Goal: Task Accomplishment & Management: Complete application form

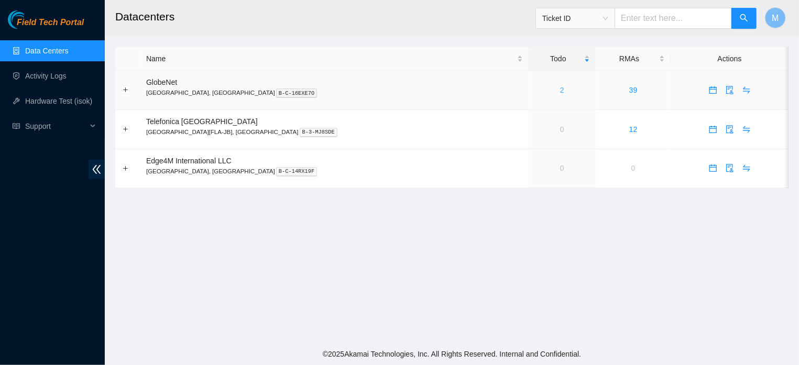
click at [560, 92] on link "2" at bounding box center [562, 90] width 4 height 8
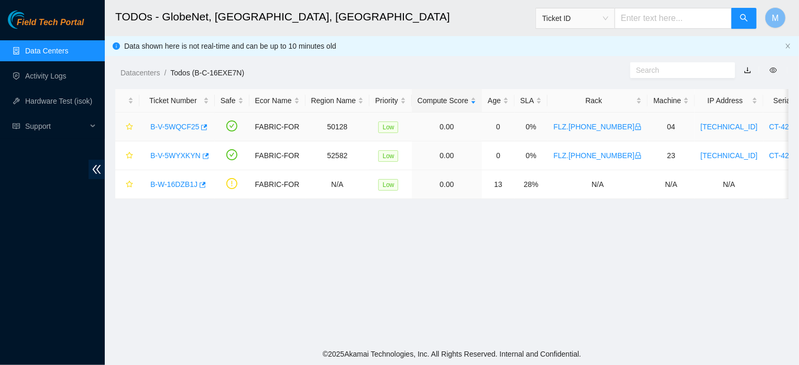
click at [191, 125] on link "B-V-5WQCF25" at bounding box center [174, 127] width 49 height 8
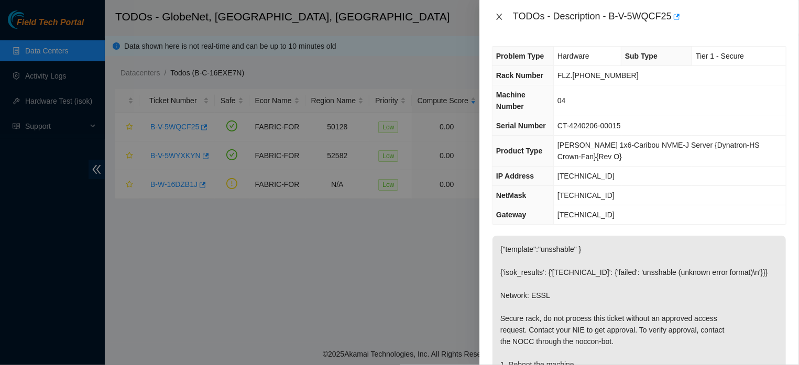
click at [499, 16] on icon "close" at bounding box center [499, 17] width 6 height 6
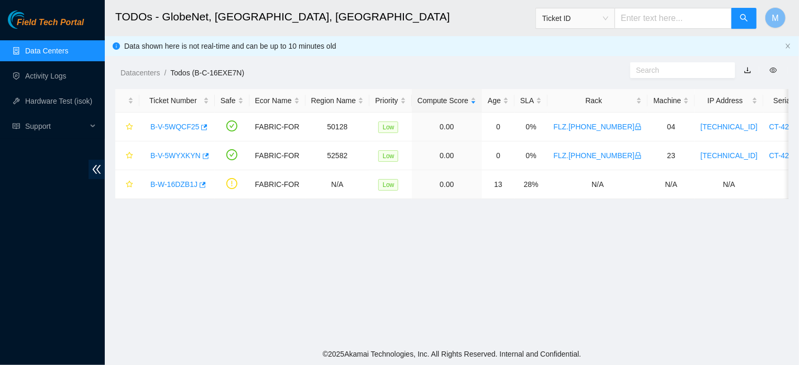
click at [498, 16] on h2 "TODOs - GlobeNet, [GEOGRAPHIC_DATA], [GEOGRAPHIC_DATA]" at bounding box center [387, 17] width 545 height 34
click at [179, 152] on link "B-V-5WYXKYN" at bounding box center [175, 156] width 50 height 8
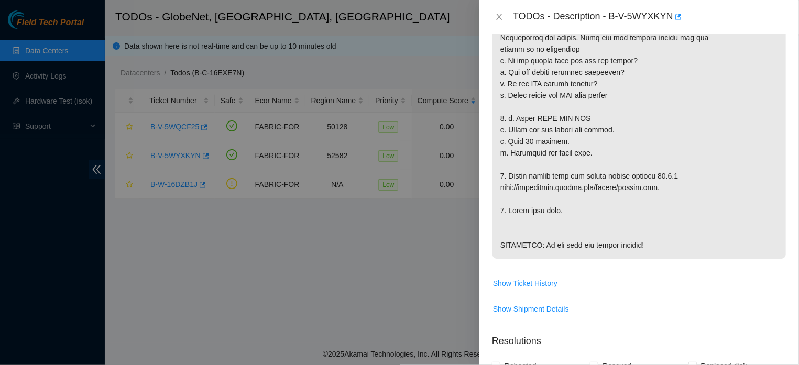
scroll to position [292, 0]
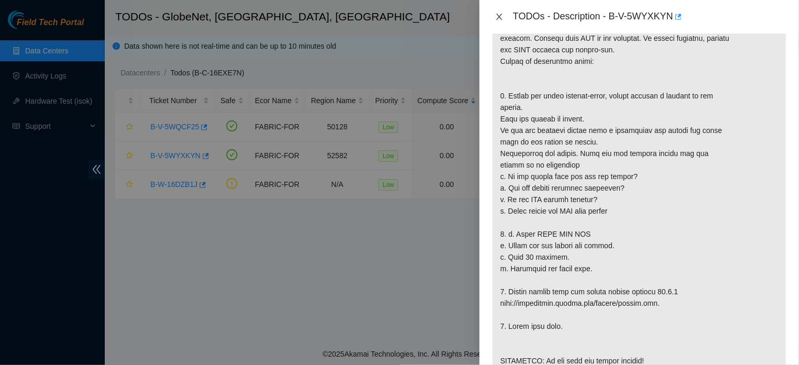
click at [497, 18] on icon "close" at bounding box center [499, 17] width 8 height 8
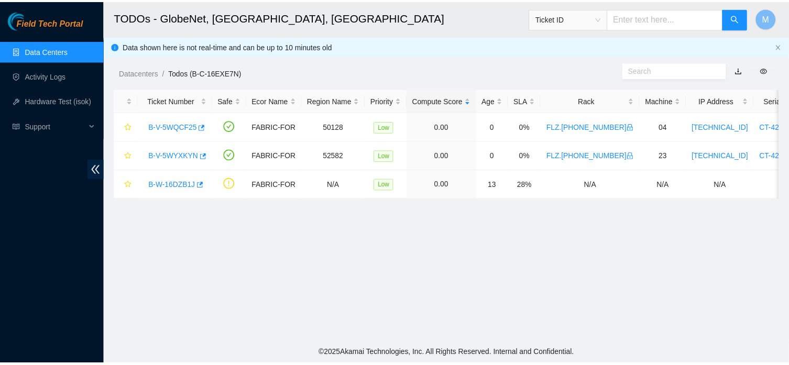
scroll to position [261, 0]
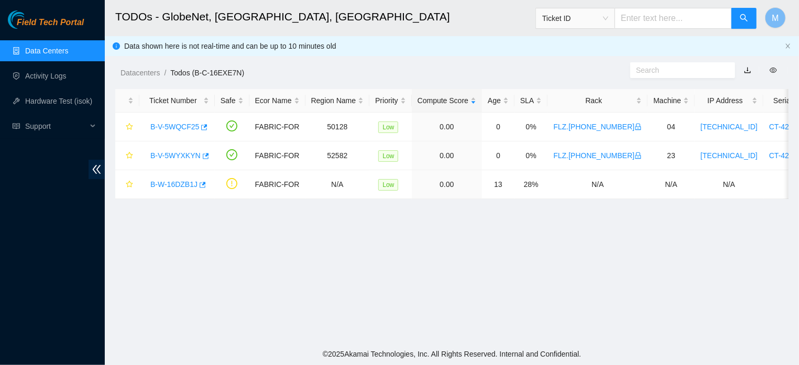
click at [48, 49] on link "Data Centers" at bounding box center [46, 51] width 43 height 8
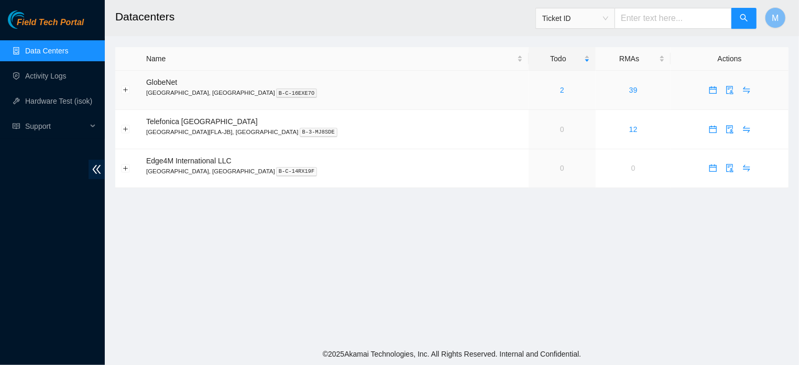
click at [709, 88] on icon "calendar" at bounding box center [712, 89] width 7 height 7
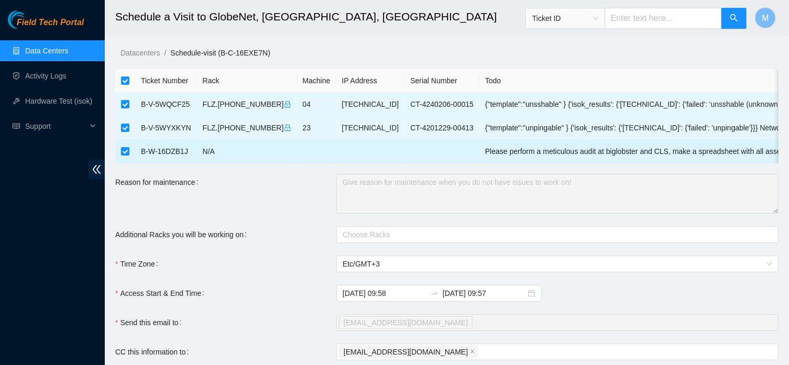
click at [124, 153] on input "checkbox" at bounding box center [125, 151] width 8 height 8
checkbox input "false"
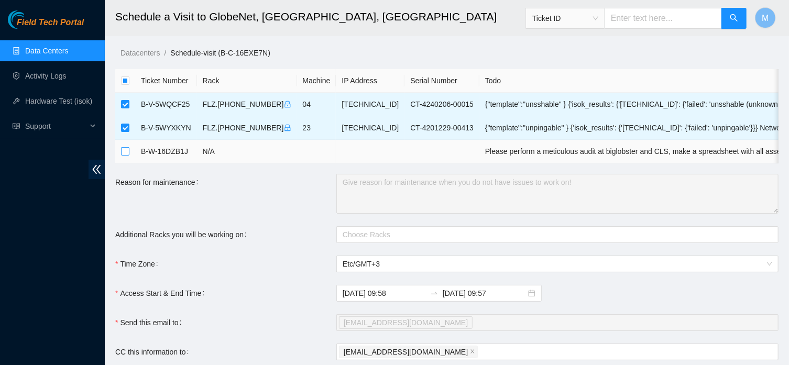
checkbox input "false"
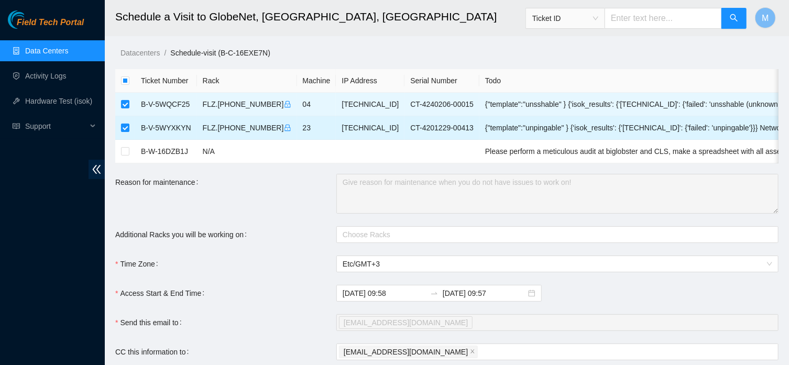
click at [122, 129] on input "checkbox" at bounding box center [125, 128] width 8 height 8
checkbox input "false"
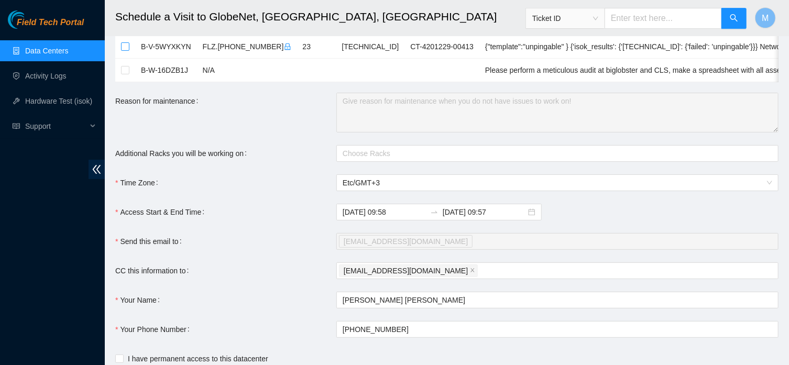
scroll to position [168, 0]
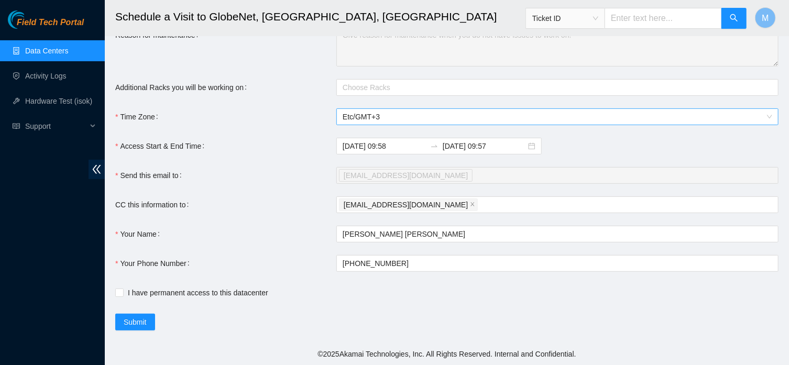
click at [412, 117] on span "Etc/GMT+3" at bounding box center [558, 117] width 430 height 16
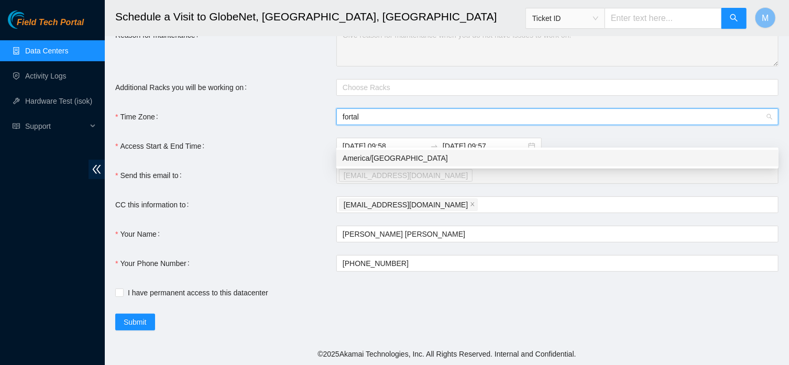
type input "fortale"
click at [392, 153] on div "America/Fortaleza" at bounding box center [558, 159] width 430 height 12
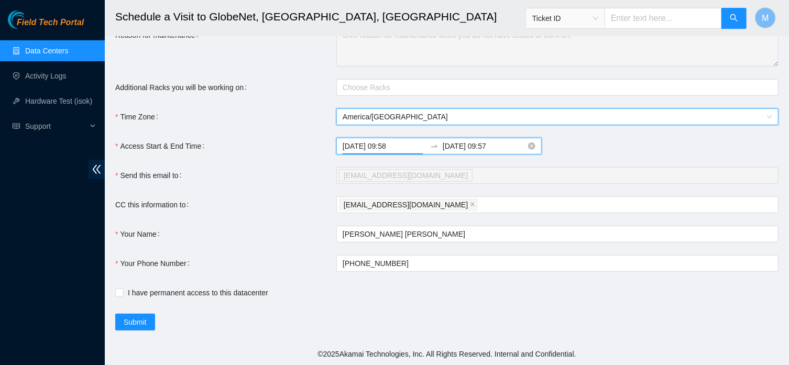
drag, startPoint x: 402, startPoint y: 145, endPoint x: 385, endPoint y: 148, distance: 16.7
click at [385, 148] on input "2025-09-30 09:58" at bounding box center [384, 146] width 83 height 12
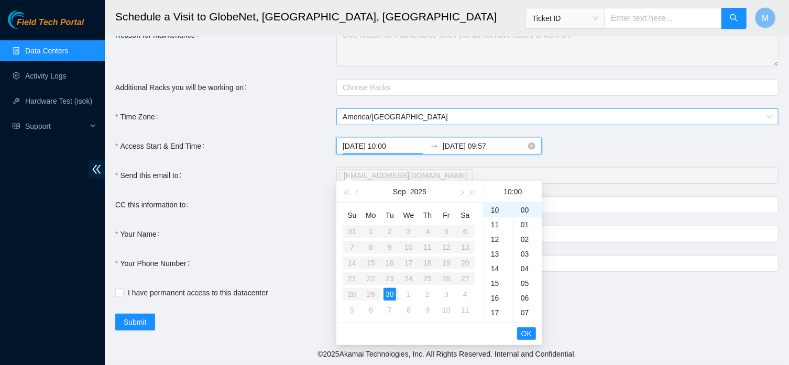
type input "2025-09-30 10:00"
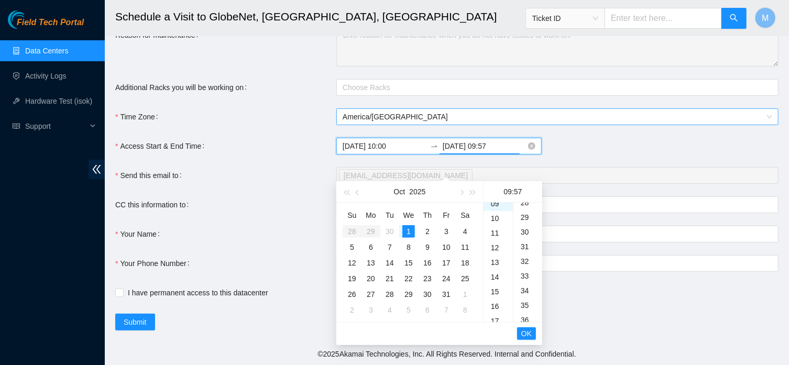
scroll to position [837, 0]
drag, startPoint x: 466, startPoint y: 145, endPoint x: 458, endPoint y: 147, distance: 8.1
click at [458, 147] on input "2025-10-01 09:57" at bounding box center [484, 146] width 83 height 12
drag, startPoint x: 497, startPoint y: 145, endPoint x: 481, endPoint y: 146, distance: 16.8
click at [481, 146] on input "2025-09-30 09:57" at bounding box center [484, 146] width 83 height 12
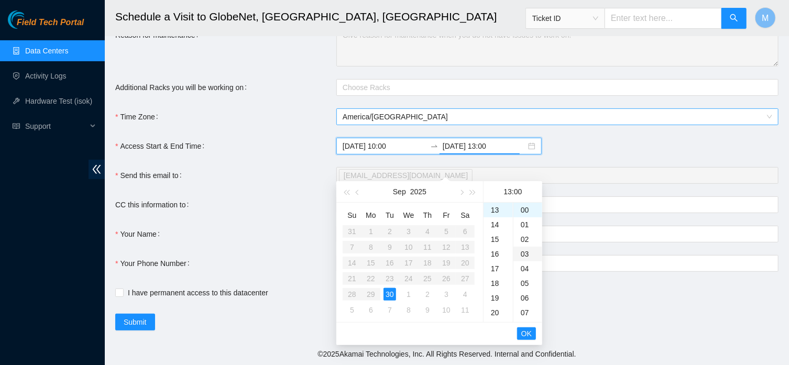
scroll to position [191, 0]
click at [526, 328] on span "OK" at bounding box center [527, 334] width 10 height 12
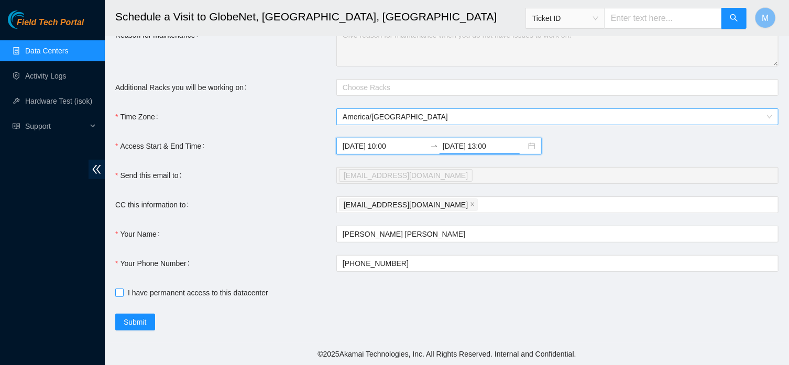
type input "2025-09-30 13:00"
click at [117, 293] on input "I have permanent access to this datacenter" at bounding box center [118, 292] width 7 height 7
checkbox input "true"
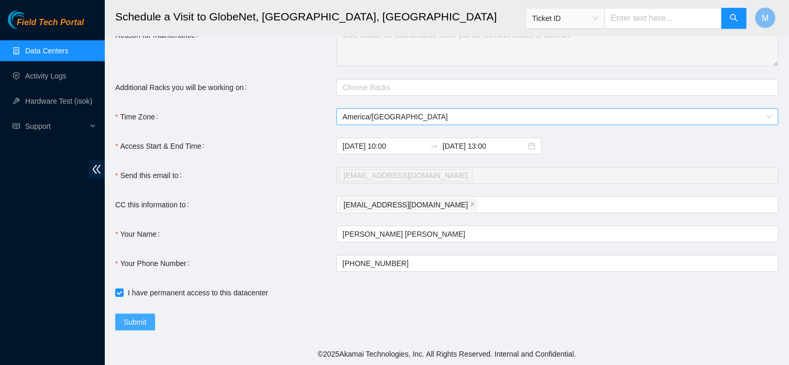
click at [128, 324] on span "Submit" at bounding box center [135, 323] width 23 height 12
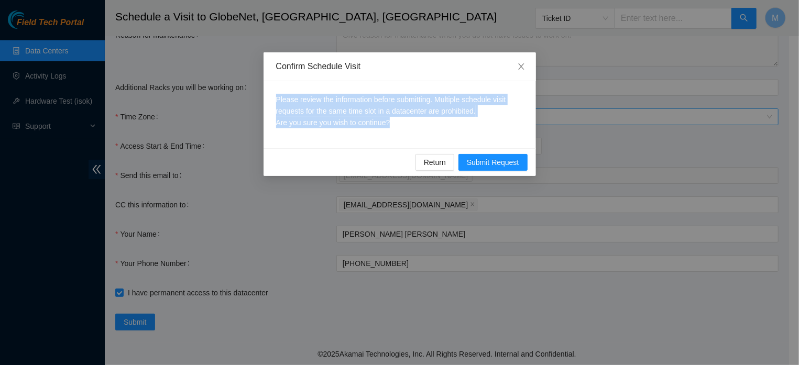
drag, startPoint x: 277, startPoint y: 100, endPoint x: 412, endPoint y: 131, distance: 138.7
click at [412, 131] on div "Please review the information before submitting. Multiple schedule visit reques…" at bounding box center [400, 114] width 273 height 67
copy p "Please review the information before submitting. Multiple schedule visit reques…"
click at [518, 68] on icon "close" at bounding box center [521, 66] width 8 height 8
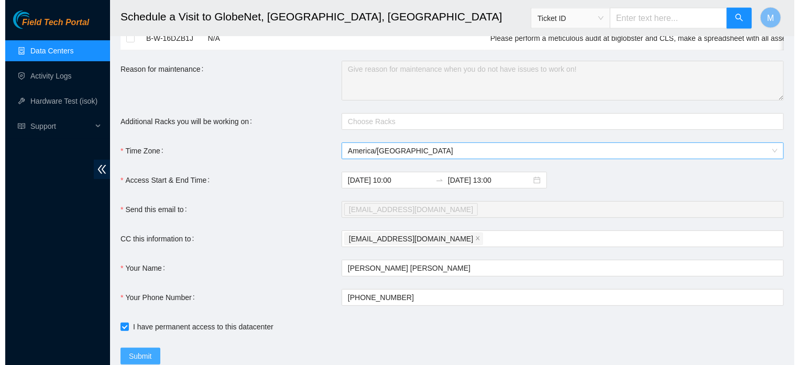
scroll to position [168, 0]
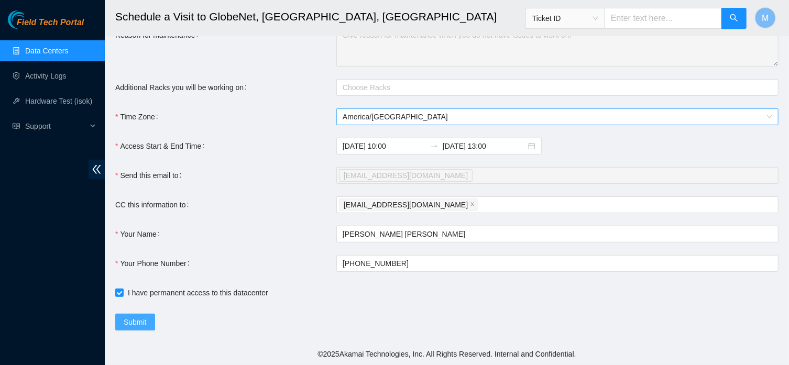
click at [125, 321] on span "Submit" at bounding box center [135, 323] width 23 height 12
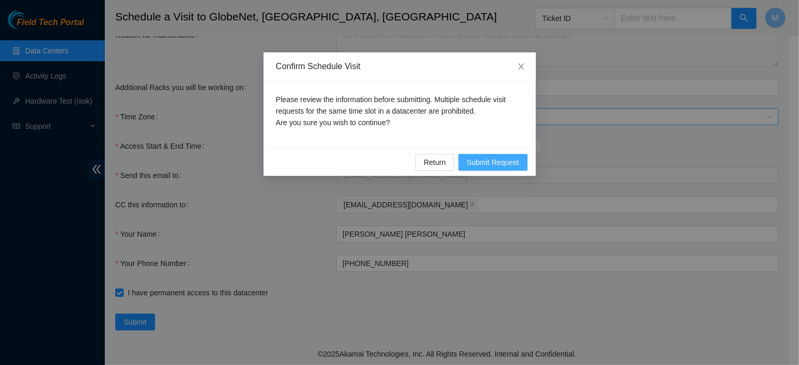
click at [503, 163] on span "Submit Request" at bounding box center [493, 163] width 52 height 12
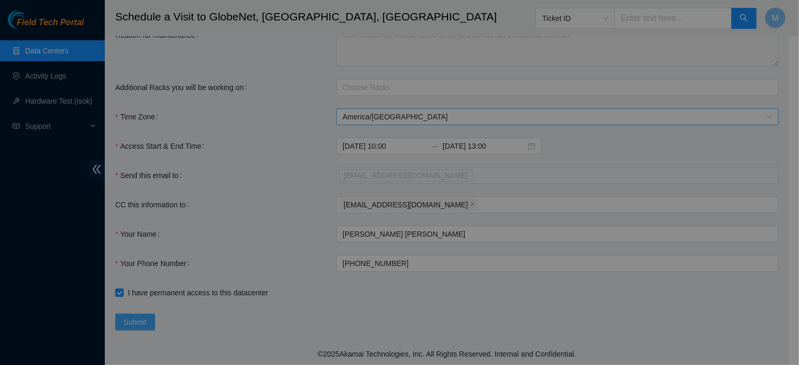
type input "2025-09-30 10:01"
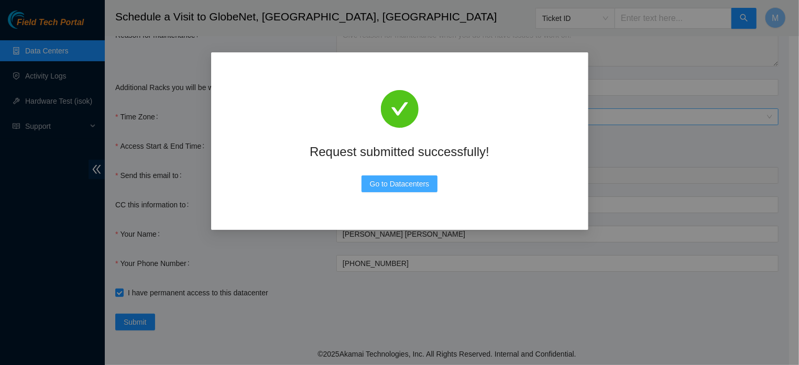
click at [414, 185] on span "Go to Datacenters" at bounding box center [400, 184] width 60 height 12
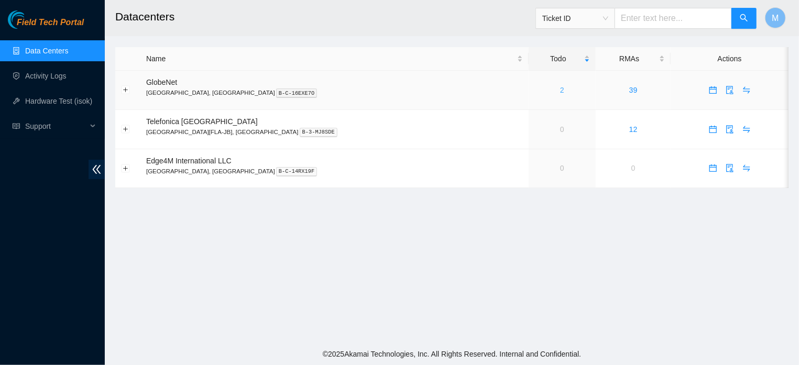
click at [560, 89] on link "2" at bounding box center [562, 90] width 4 height 8
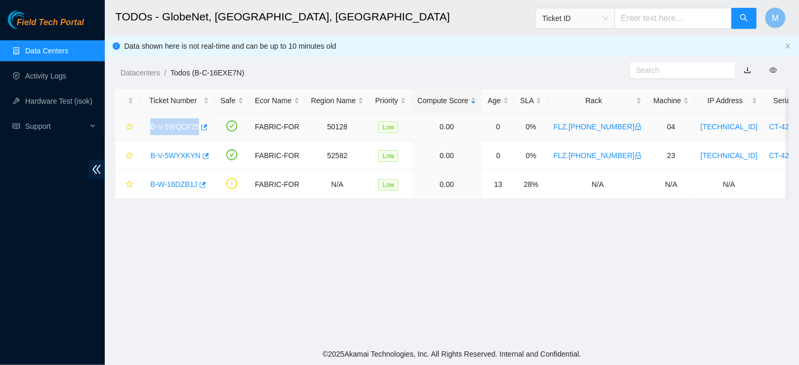
drag, startPoint x: 146, startPoint y: 125, endPoint x: 198, endPoint y: 131, distance: 51.7
copy link "B-V-5WQCF25"
